Goal: Task Accomplishment & Management: Use online tool/utility

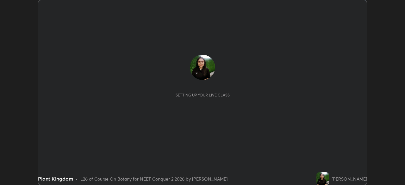
scroll to position [185, 405]
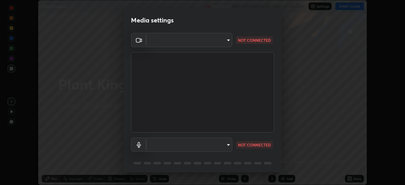
type input "1ebbe5752feb64f56c8c2ea118ab8786e931b8e280c4254c16e60950b1c2e0b6"
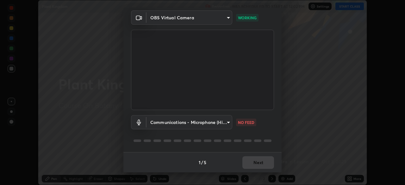
click at [225, 123] on body "Erase all Plant Kingdom Recording WAS SCHEDULED TO START AT 12:02 PM Settings S…" at bounding box center [202, 92] width 405 height 185
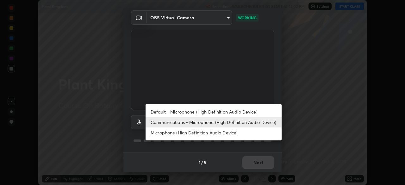
click at [233, 133] on li "Microphone (High Definition Audio Device)" at bounding box center [214, 133] width 136 height 10
type input "8da3bb00e1ad74c6eb7ed9b3354350958733bab165fda02ed857ef1f2f2567dc"
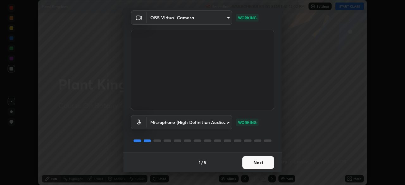
click at [265, 160] on button "Next" at bounding box center [258, 162] width 32 height 13
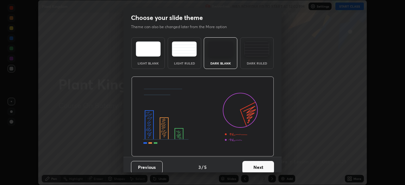
click at [265, 161] on button "Next" at bounding box center [258, 167] width 32 height 13
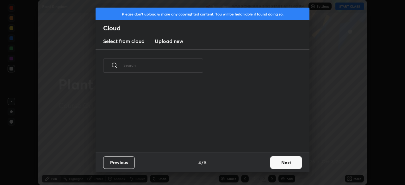
click at [267, 162] on div "Previous 4 / 5 Next" at bounding box center [203, 162] width 214 height 20
click at [286, 164] on button "Next" at bounding box center [286, 162] width 32 height 13
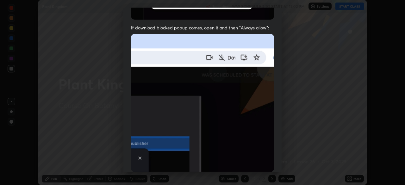
scroll to position [152, 0]
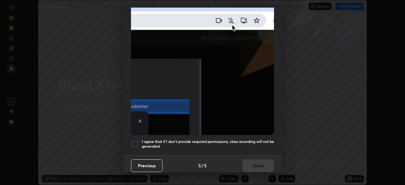
click at [137, 142] on div at bounding box center [135, 144] width 8 height 8
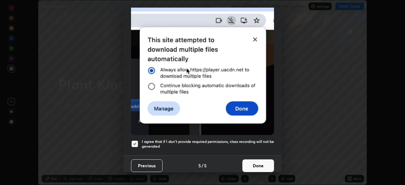
click at [264, 163] on button "Done" at bounding box center [258, 166] width 32 height 13
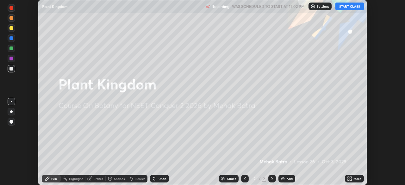
click at [346, 9] on button "START CLASS" at bounding box center [349, 7] width 28 height 8
